Goal: Find contact information: Find contact information

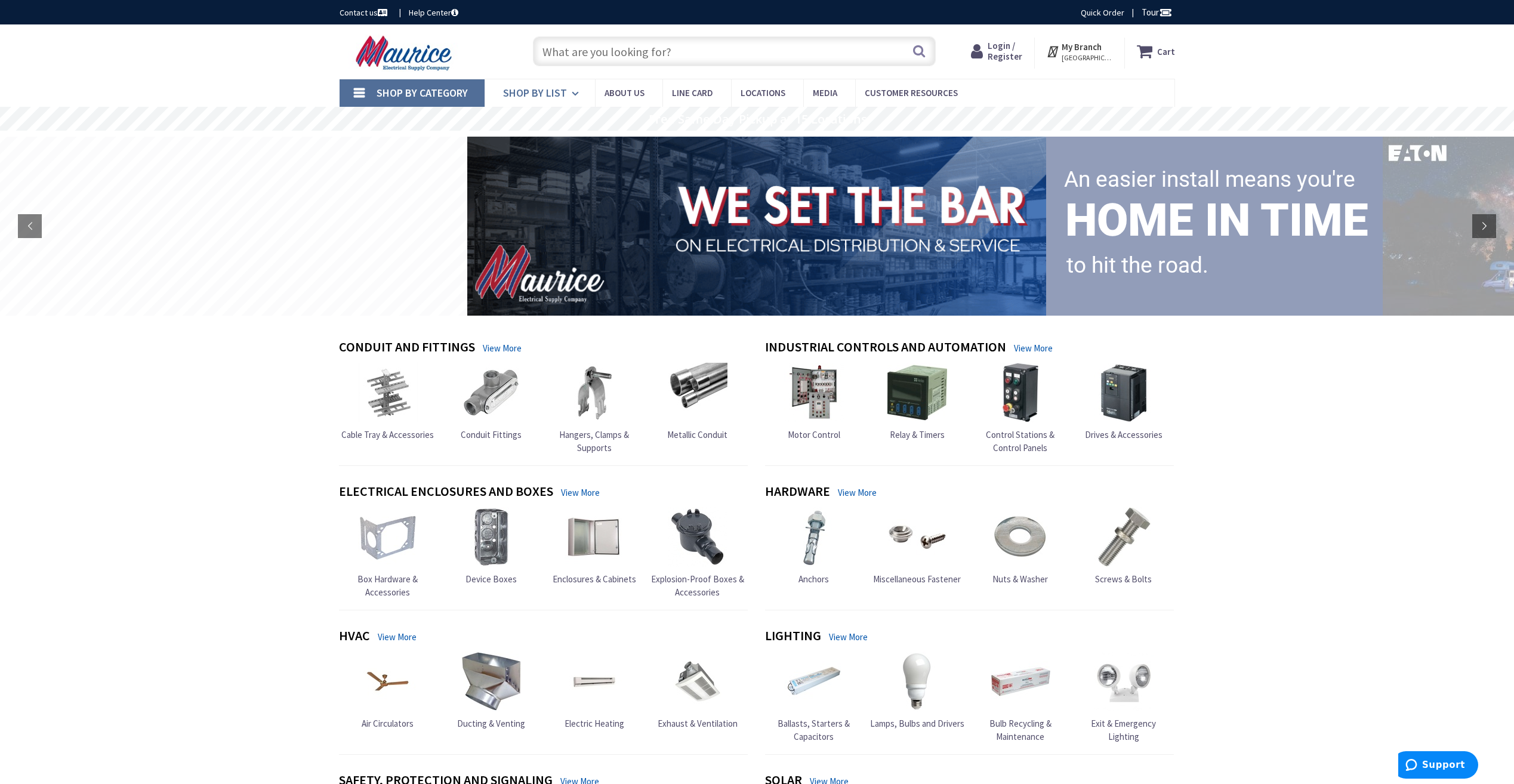
click at [556, 86] on span "Shop By List" at bounding box center [535, 93] width 64 height 14
click at [400, 92] on span "Shop By Category" at bounding box center [422, 93] width 91 height 14
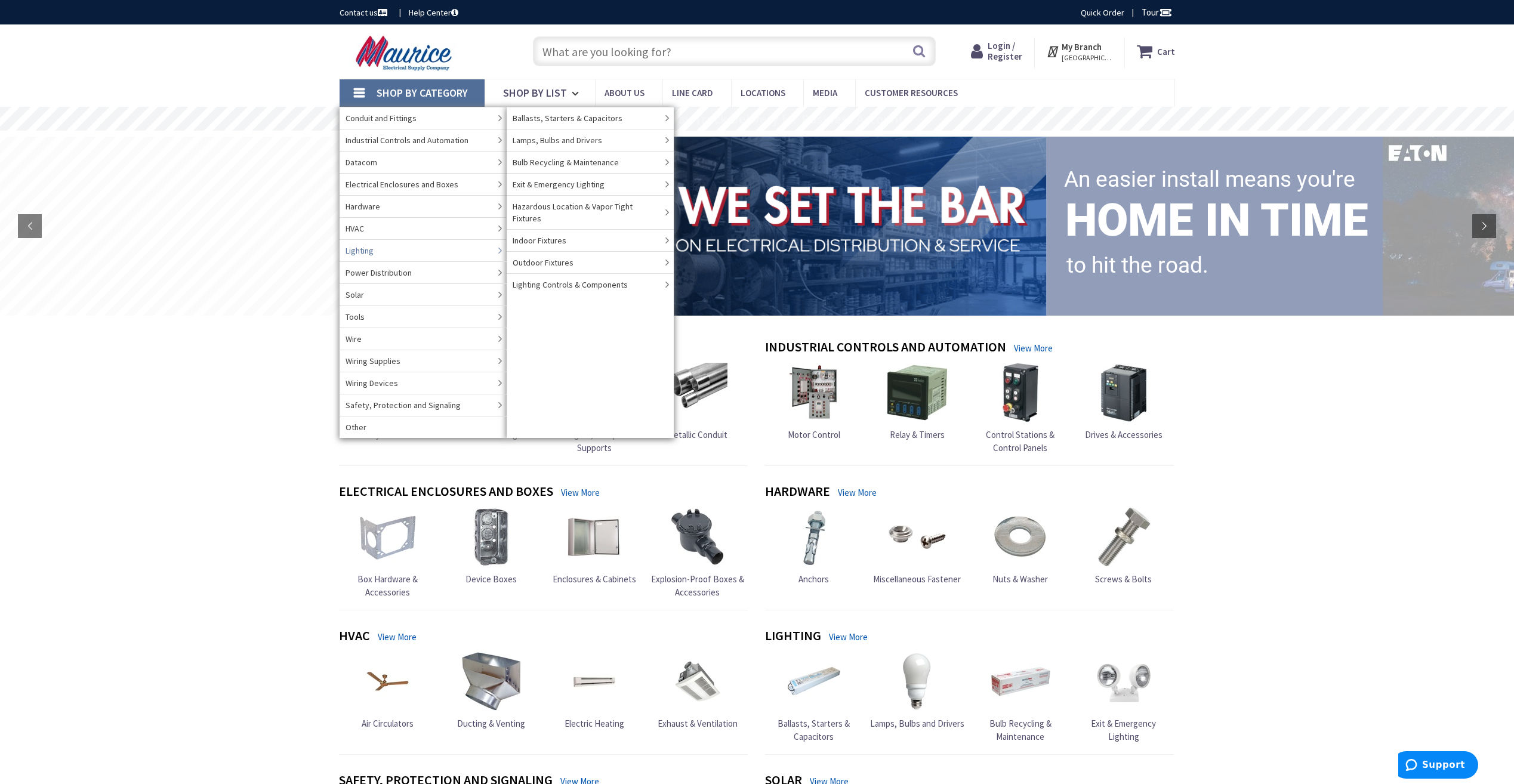
click at [398, 253] on link "Lighting" at bounding box center [423, 250] width 167 height 22
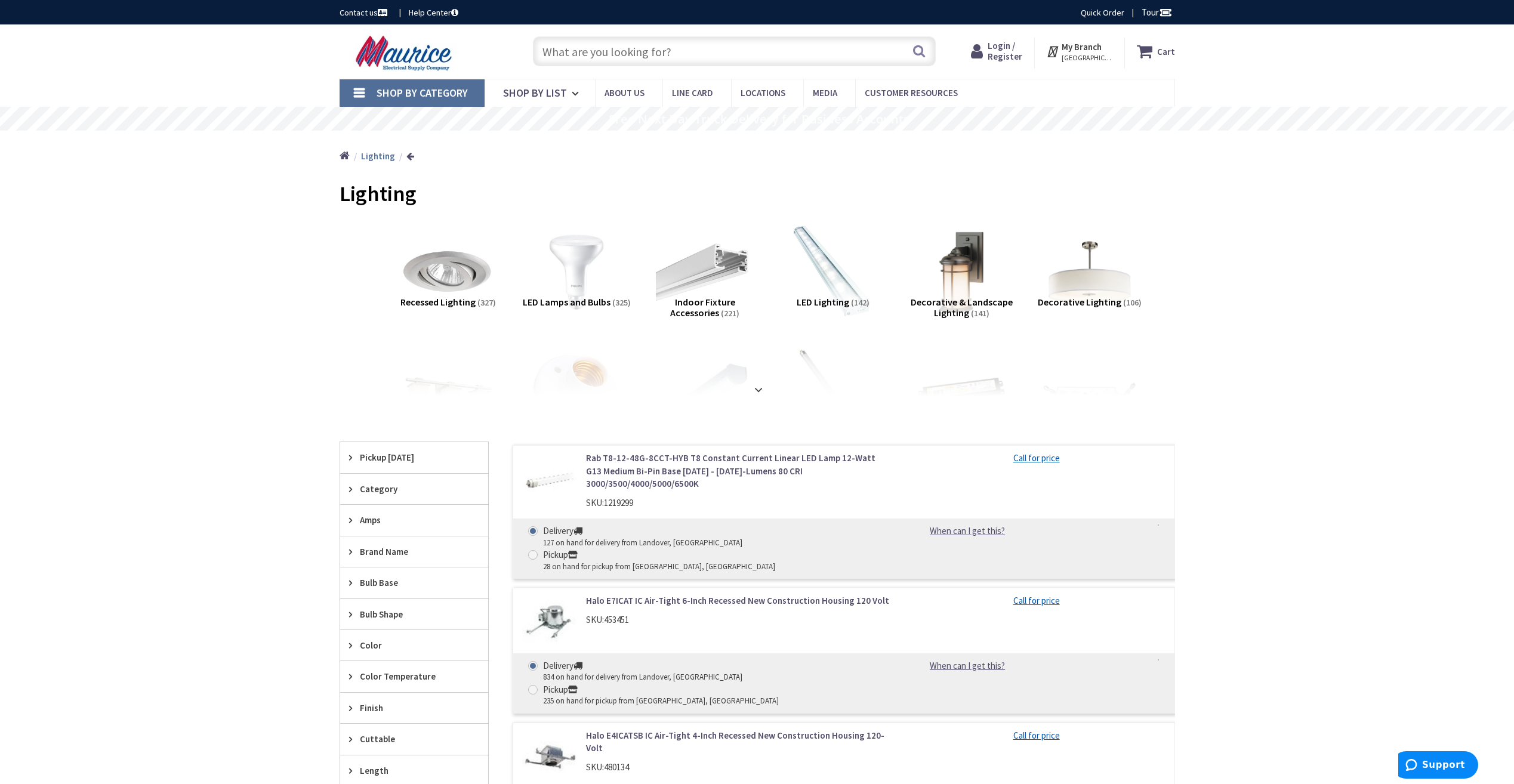
click at [354, 97] on link "Shop By Category" at bounding box center [412, 93] width 145 height 27
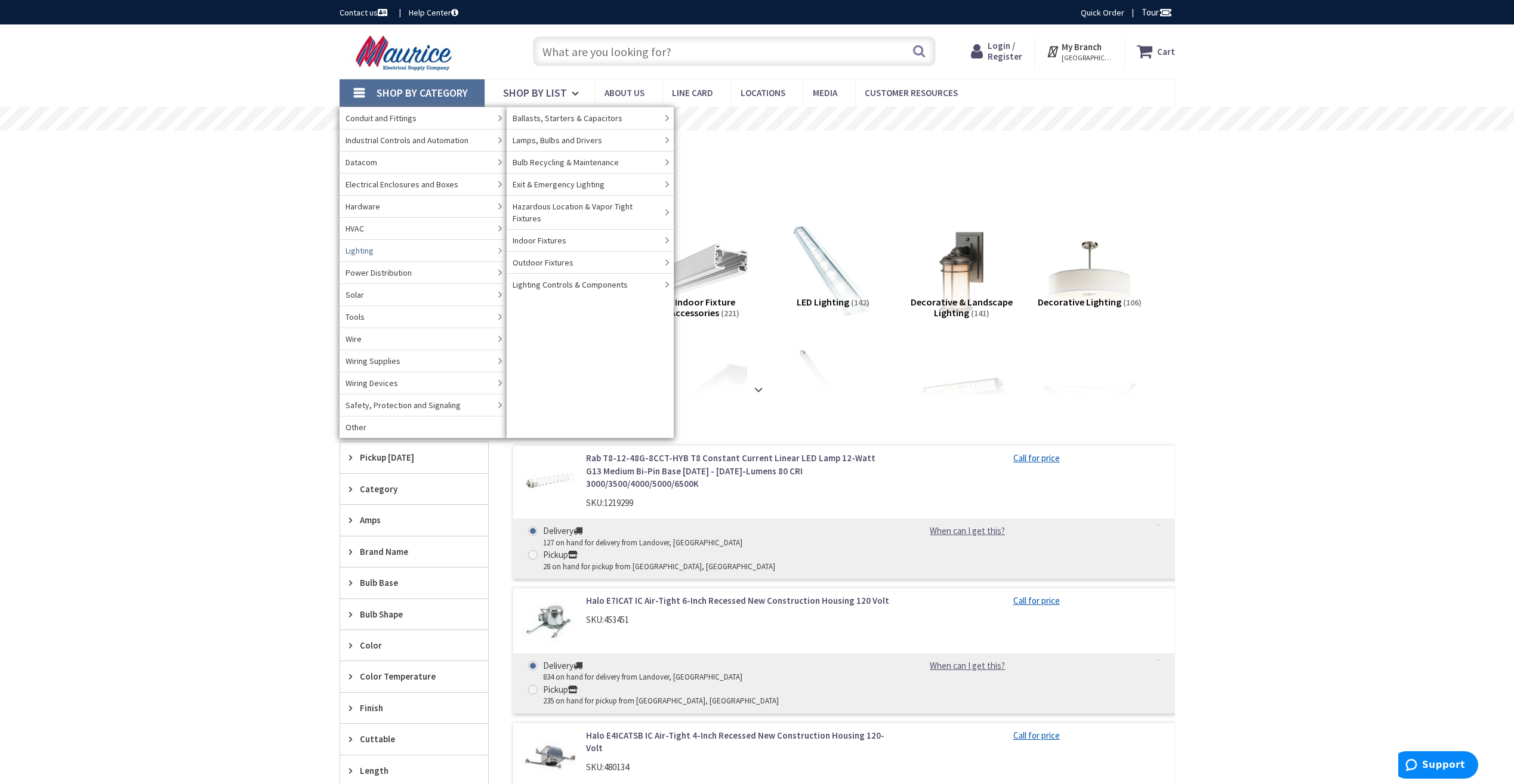
click at [459, 245] on link "Lighting" at bounding box center [423, 250] width 167 height 22
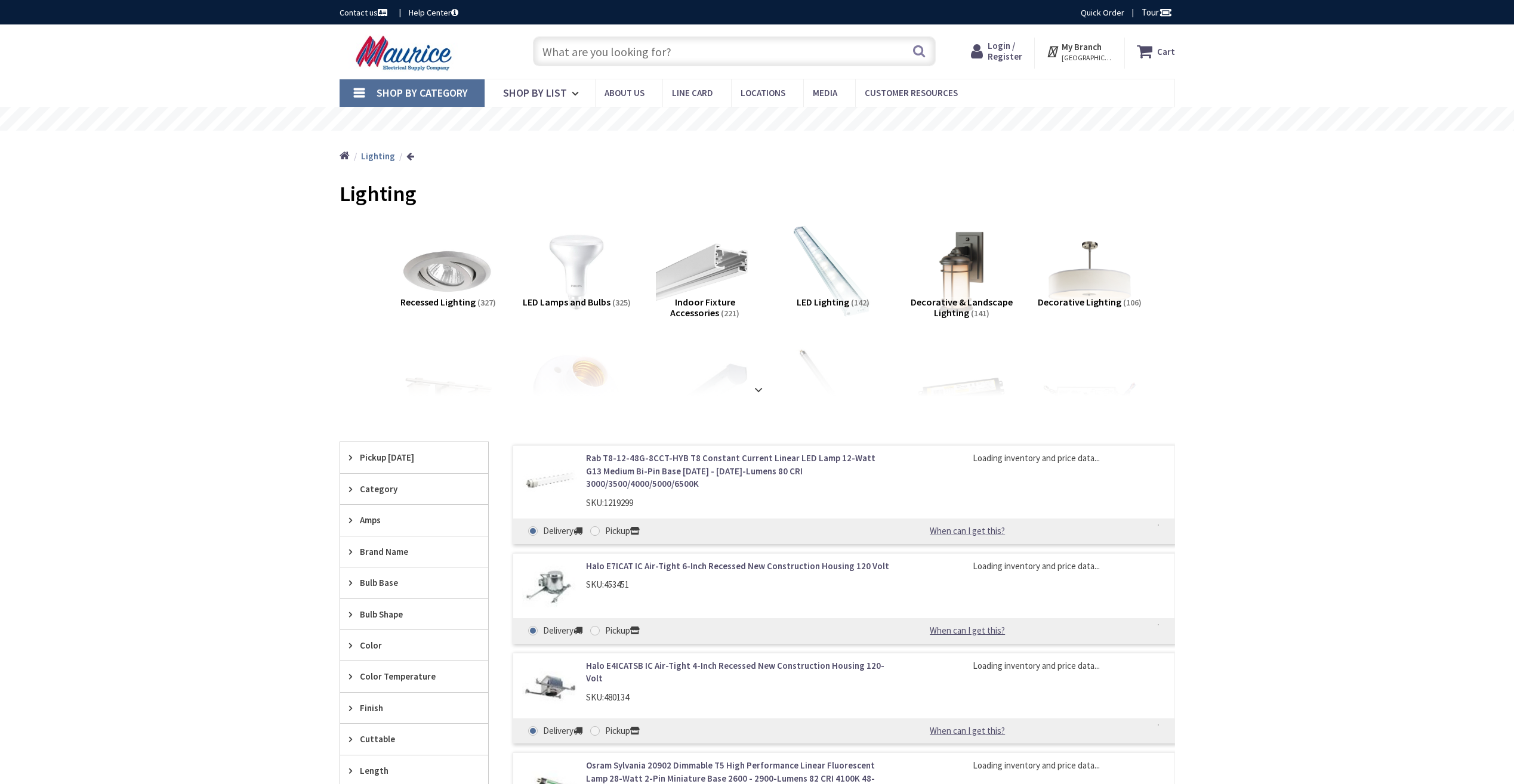
click at [356, 98] on link "Shop By Category" at bounding box center [412, 93] width 145 height 27
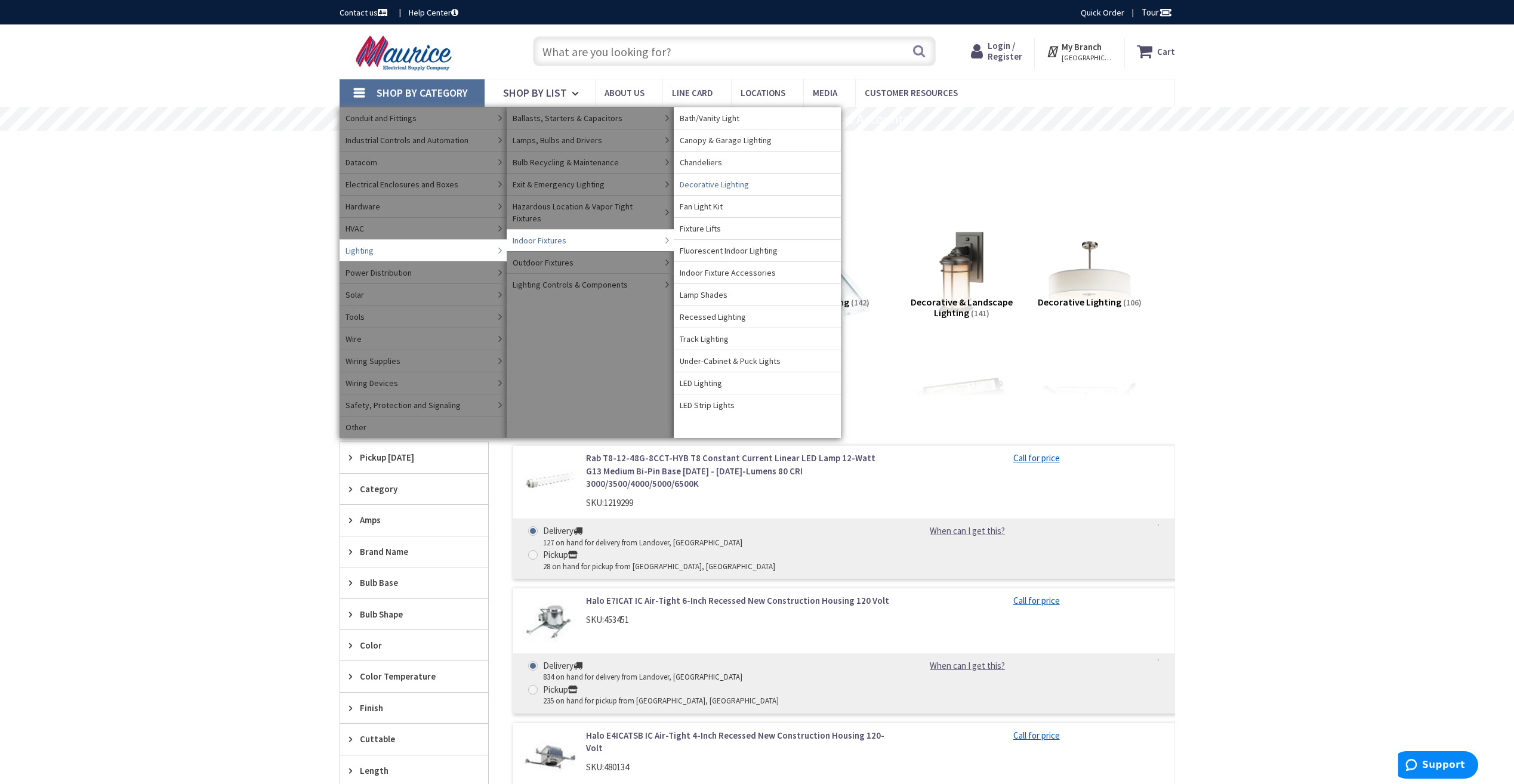
click at [731, 183] on span "Decorative Lighting" at bounding box center [714, 184] width 69 height 12
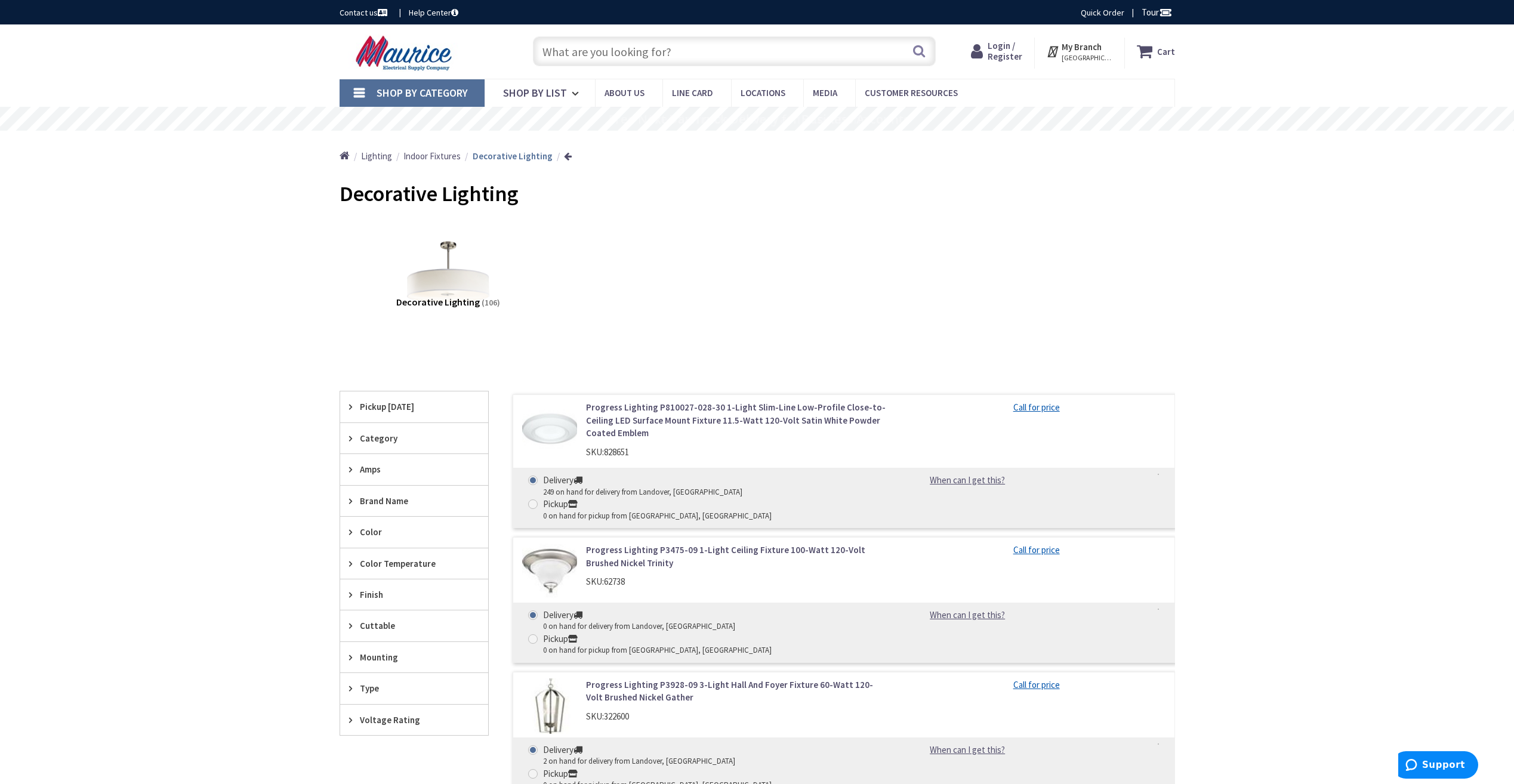
click at [400, 505] on span "Brand Name" at bounding box center [408, 501] width 97 height 13
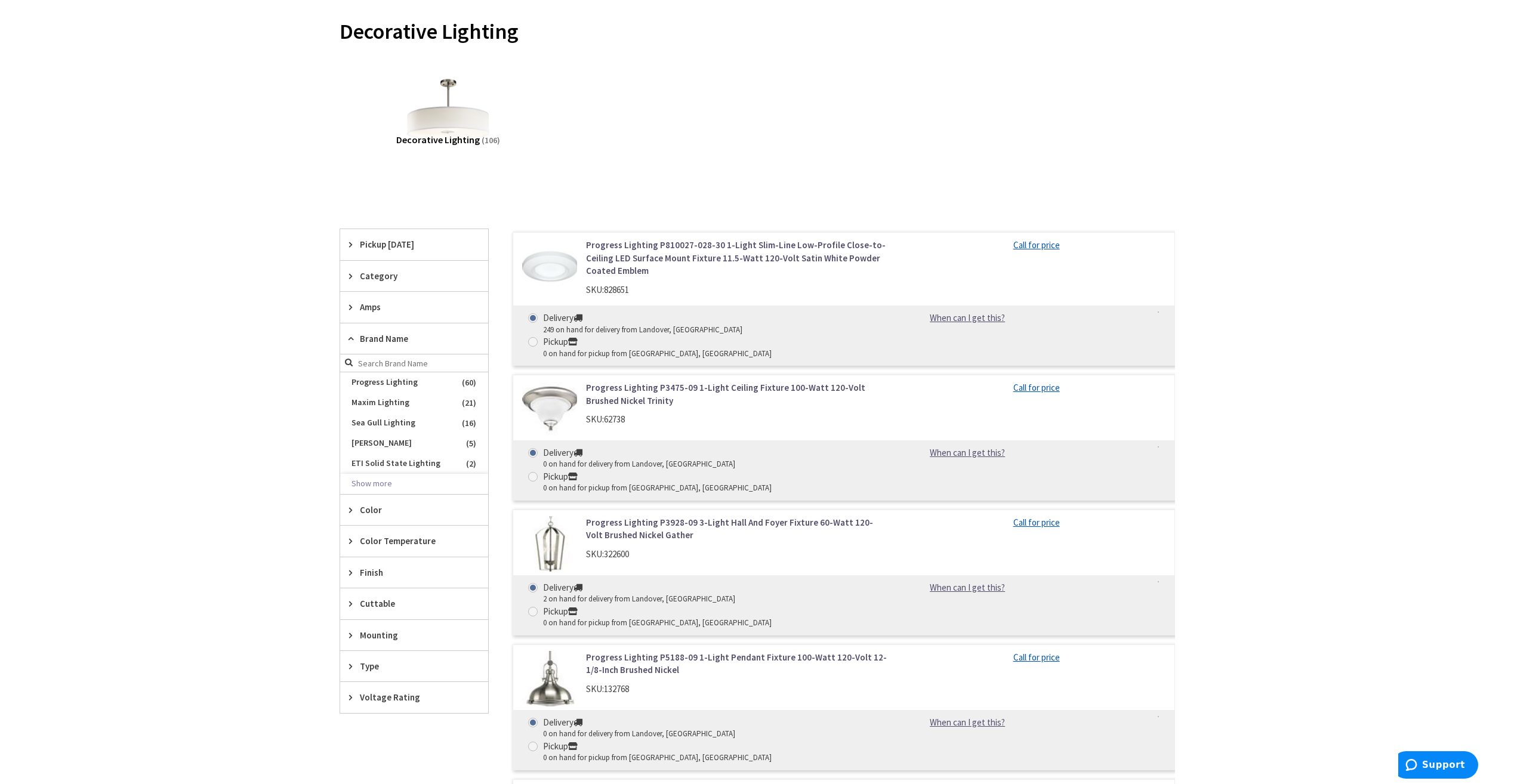
scroll to position [179, 0]
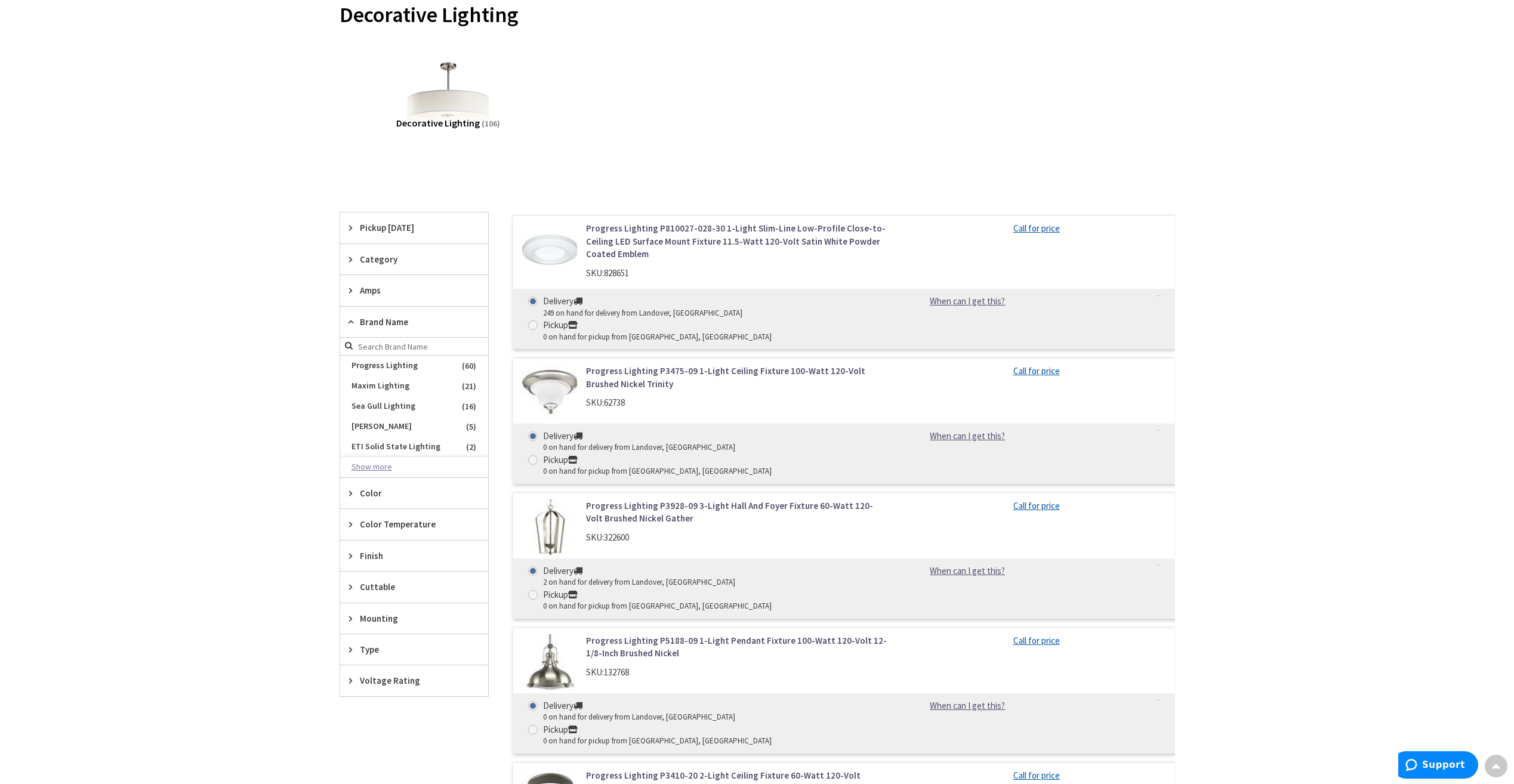
click at [375, 466] on button "Show more" at bounding box center [414, 467] width 148 height 20
click at [401, 345] on input "search" at bounding box center [414, 347] width 148 height 18
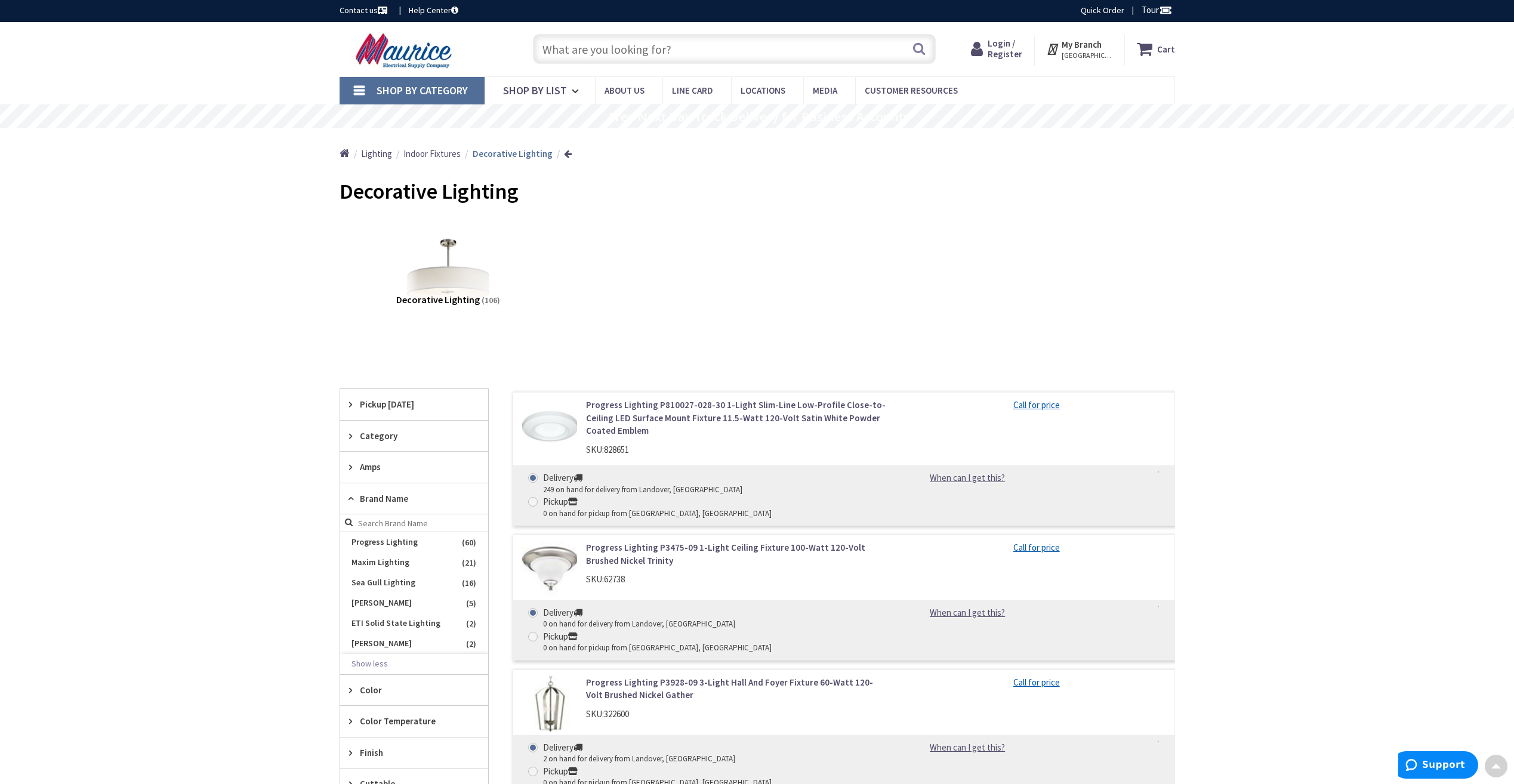
scroll to position [0, 0]
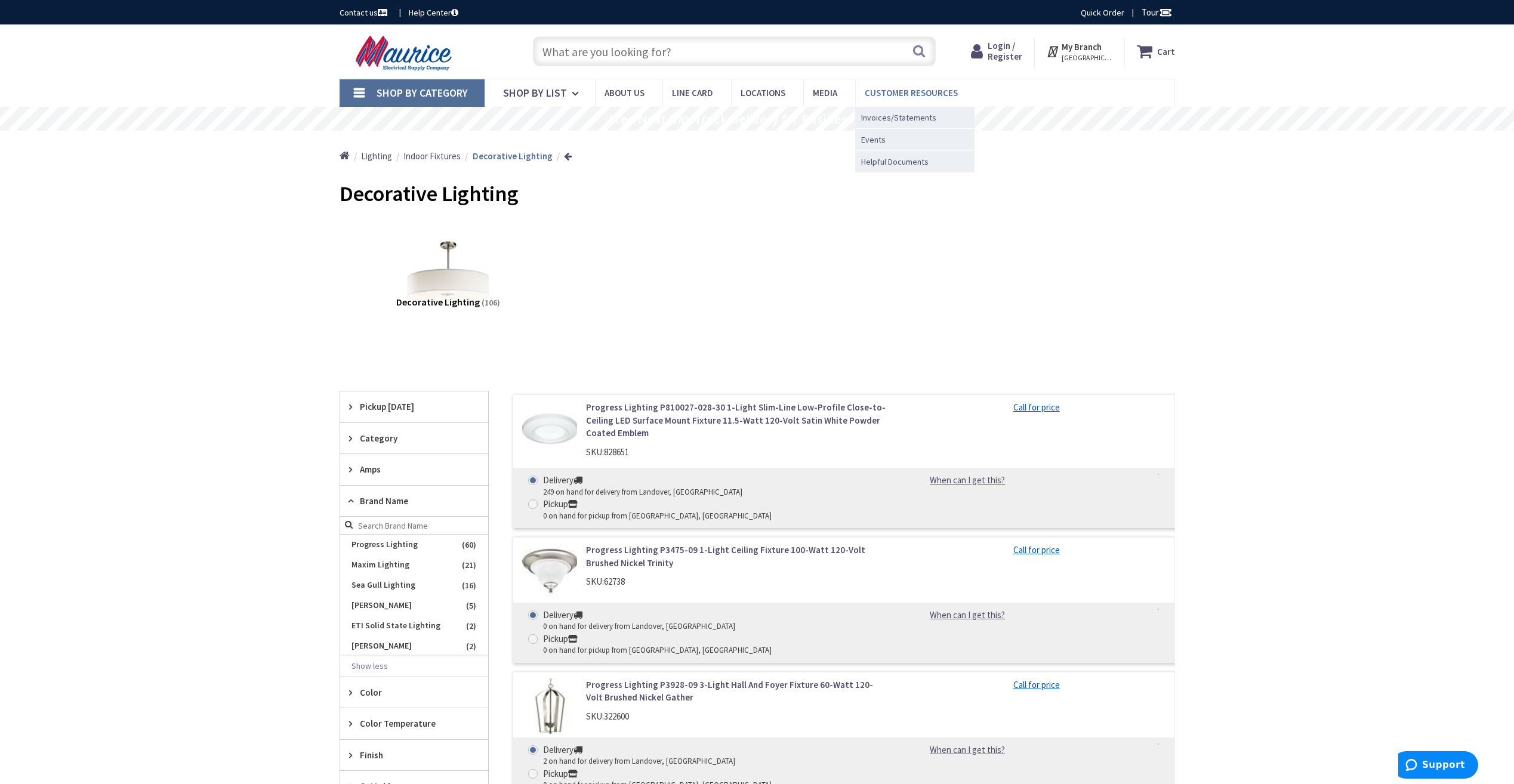
click at [911, 97] on span "Customer Resources" at bounding box center [911, 93] width 93 height 11
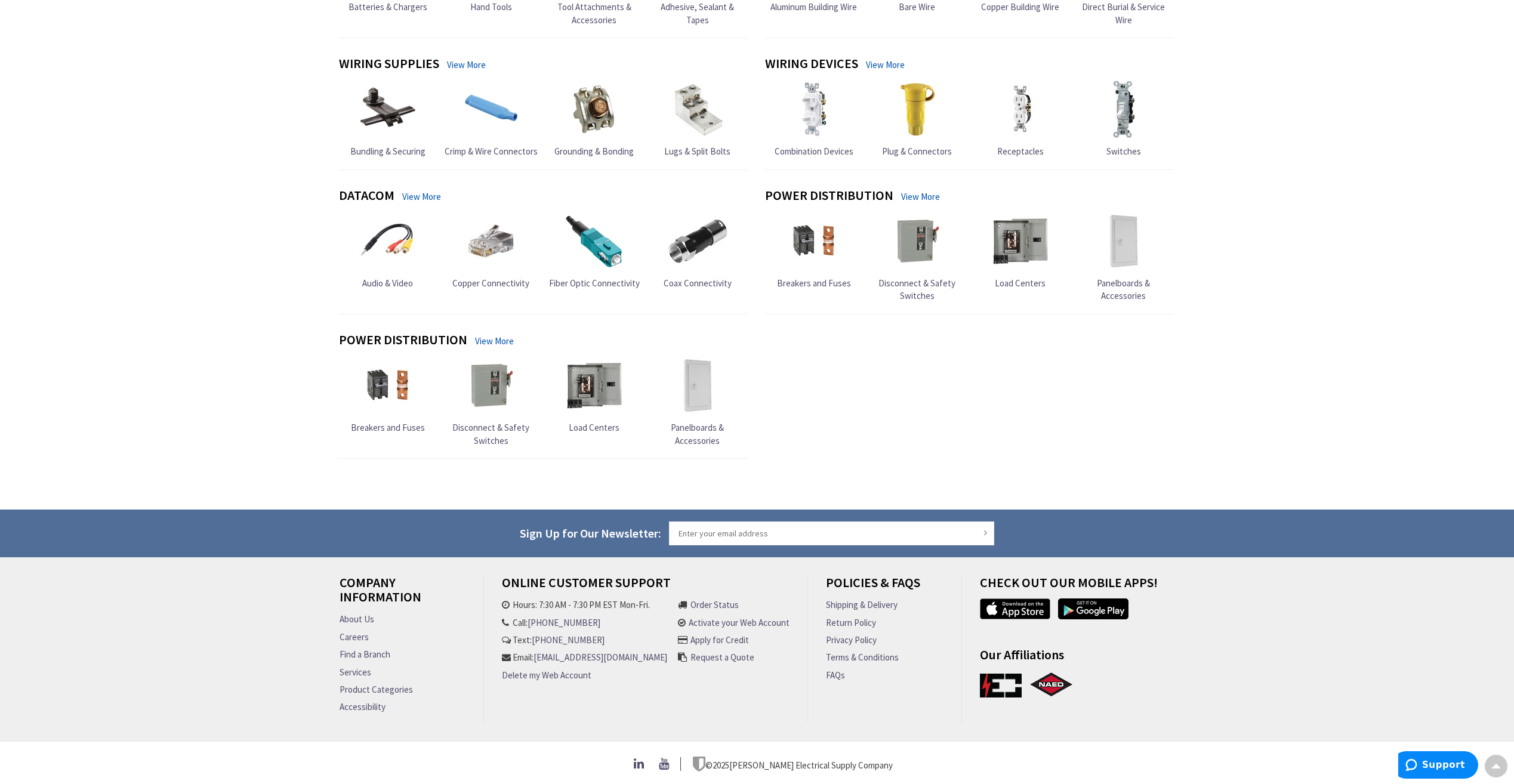
scroll to position [1011, 0]
drag, startPoint x: 587, startPoint y: 614, endPoint x: 532, endPoint y: 614, distance: 55.0
click at [532, 616] on li "Call: [PHONE_NUMBER]" at bounding box center [584, 622] width 165 height 13
